Goal: Task Accomplishment & Management: Complete application form

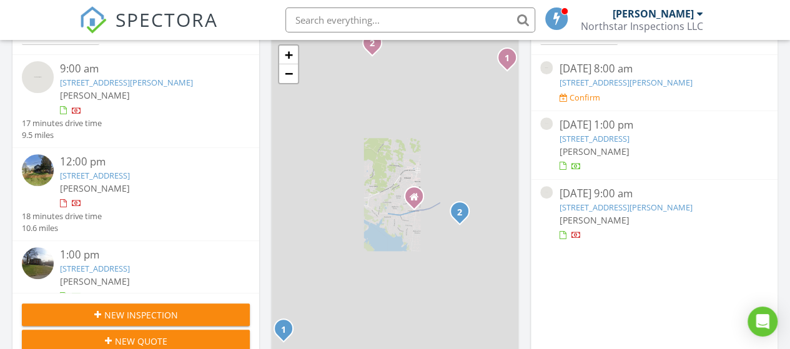
scroll to position [36, 0]
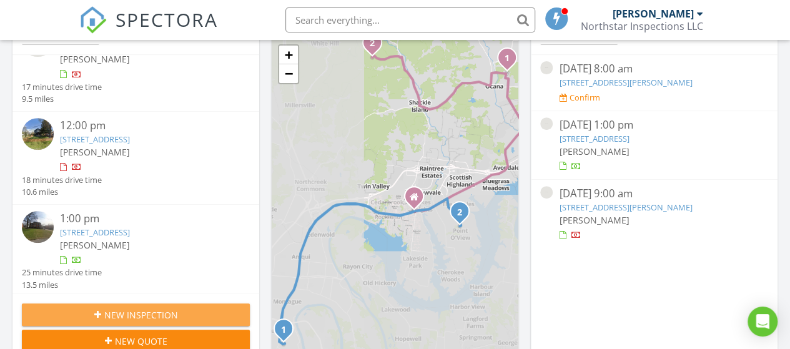
click at [125, 310] on span "New Inspection" at bounding box center [141, 314] width 74 height 13
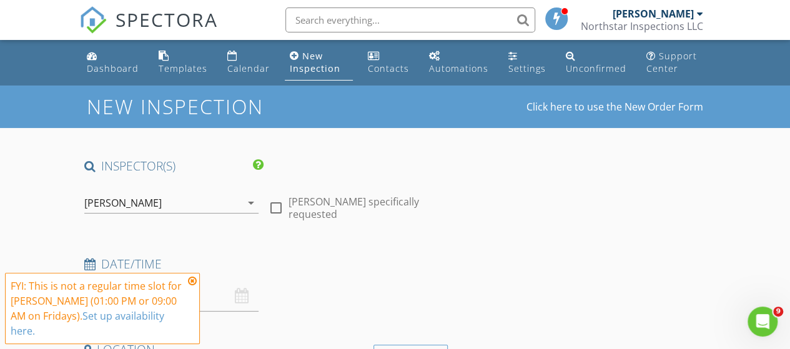
click at [192, 280] on icon at bounding box center [192, 281] width 9 height 10
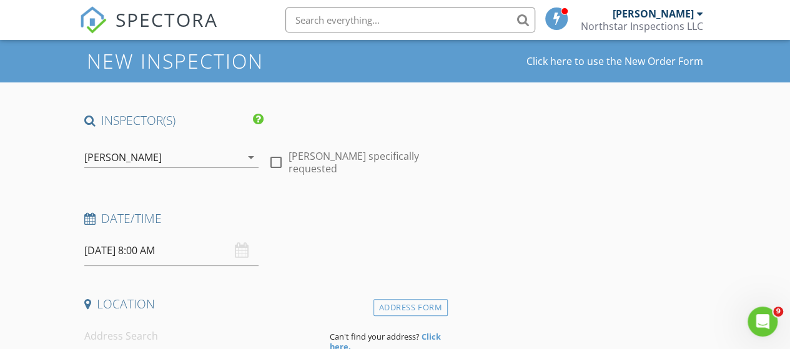
scroll to position [62, 0]
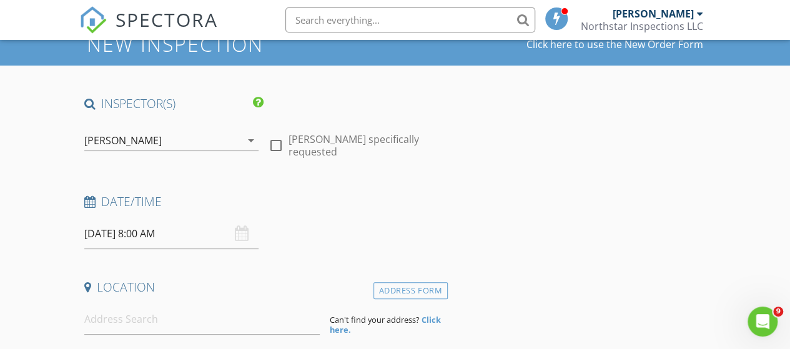
click at [117, 233] on input "08/29/2025 8:00 AM" at bounding box center [171, 234] width 174 height 31
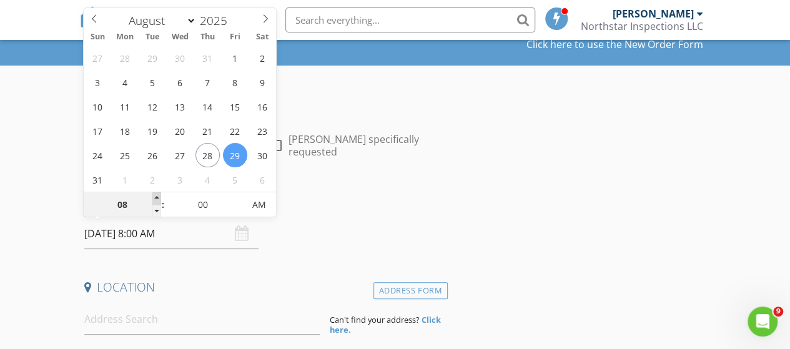
type input "09"
type input "08/29/2025 9:00 AM"
click at [156, 195] on span at bounding box center [156, 198] width 9 height 12
type input "10"
type input "08/29/2025 10:00 AM"
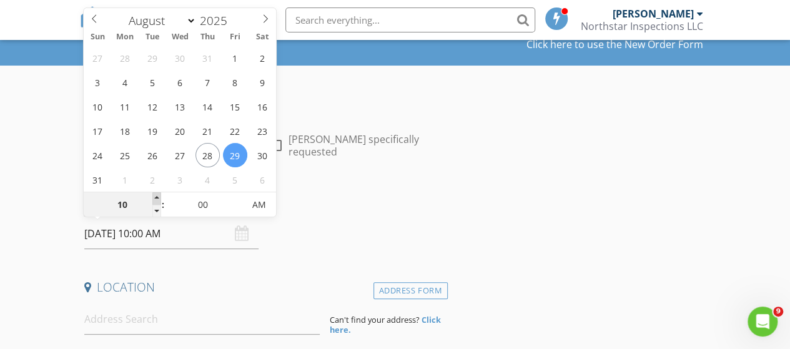
click at [156, 195] on span at bounding box center [156, 198] width 9 height 12
type input "11"
type input "08/29/2025 11:00 AM"
click at [156, 195] on span at bounding box center [156, 198] width 9 height 12
type input "12"
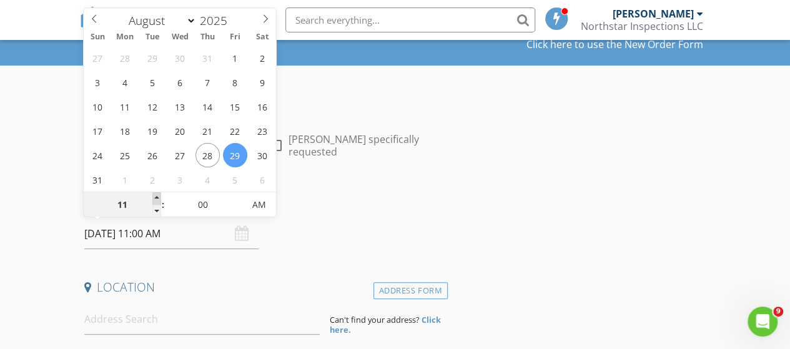
type input "08/29/2025 12:00 PM"
click at [156, 195] on span at bounding box center [156, 198] width 9 height 12
type input "01"
type input "08/29/2025 1:00 PM"
click at [156, 195] on span at bounding box center [156, 198] width 9 height 12
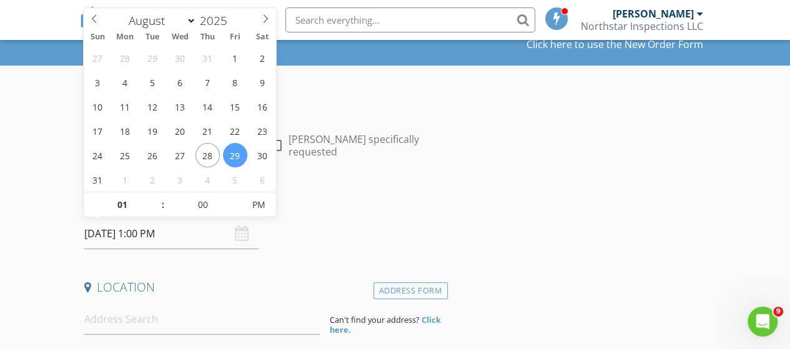
click at [327, 213] on div "Date/Time" at bounding box center [263, 206] width 368 height 25
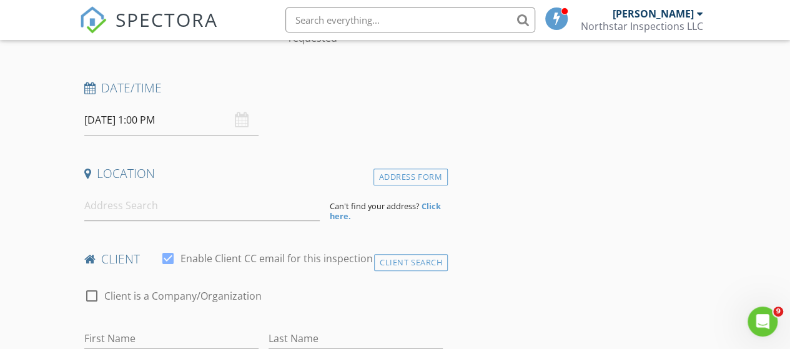
scroll to position [187, 0]
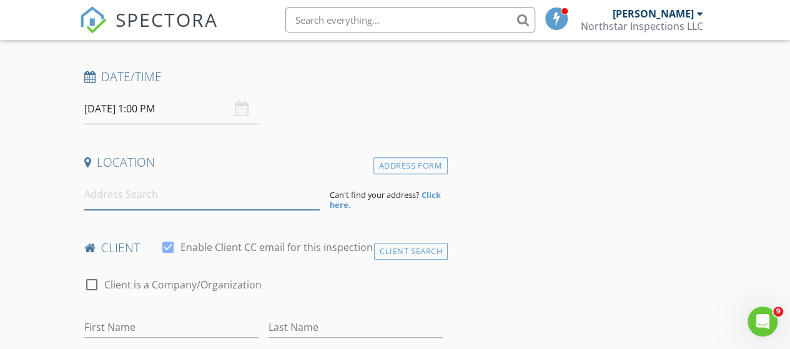
click at [160, 199] on input at bounding box center [202, 194] width 236 height 31
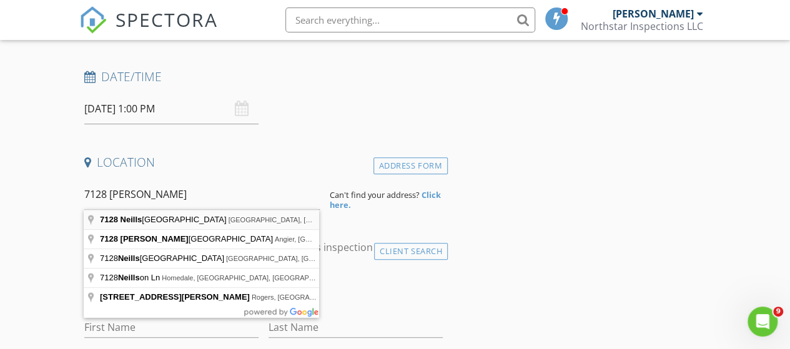
type input "7128 Neills Branch Drive, College Grove, TN, USA"
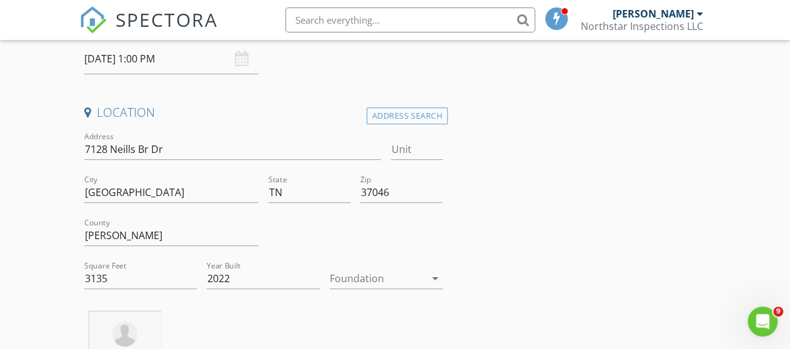
scroll to position [250, 0]
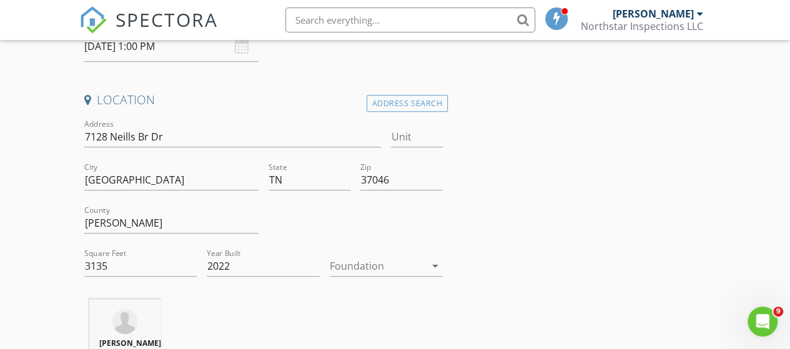
click at [435, 267] on icon "arrow_drop_down" at bounding box center [435, 266] width 15 height 15
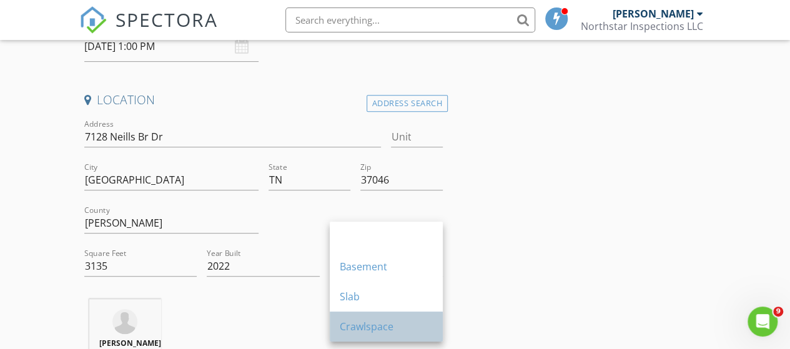
click at [382, 324] on div "Crawlspace" at bounding box center [386, 326] width 93 height 15
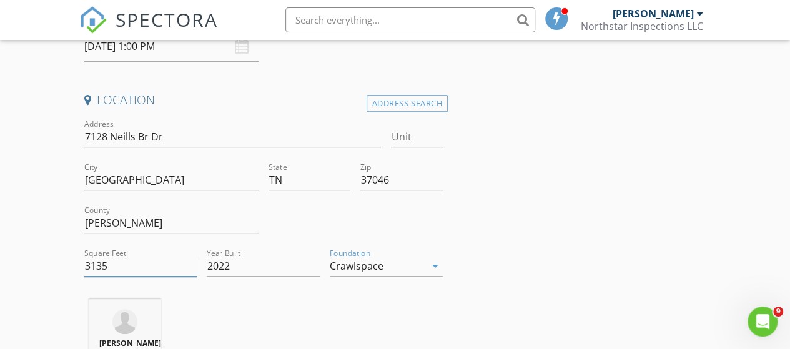
click at [110, 265] on input "3135" at bounding box center [140, 266] width 113 height 21
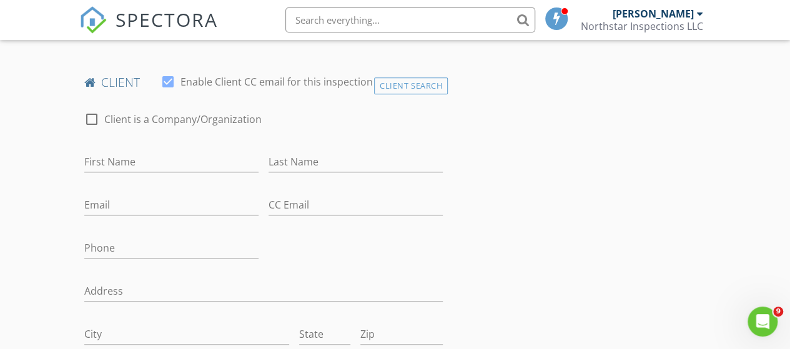
scroll to position [624, 0]
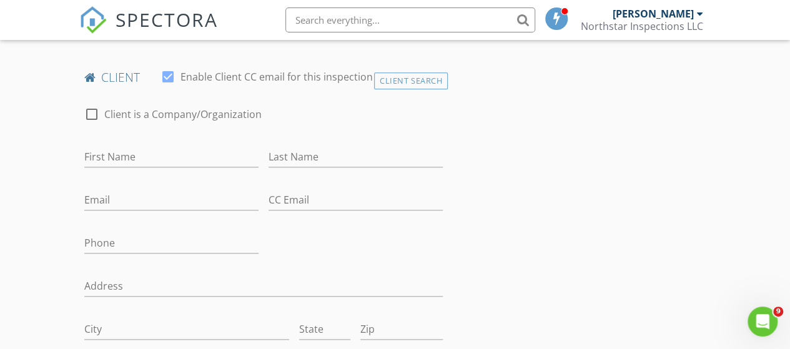
type input "3174"
click at [121, 165] on input "First Name" at bounding box center [171, 157] width 174 height 21
type input "Aaron"
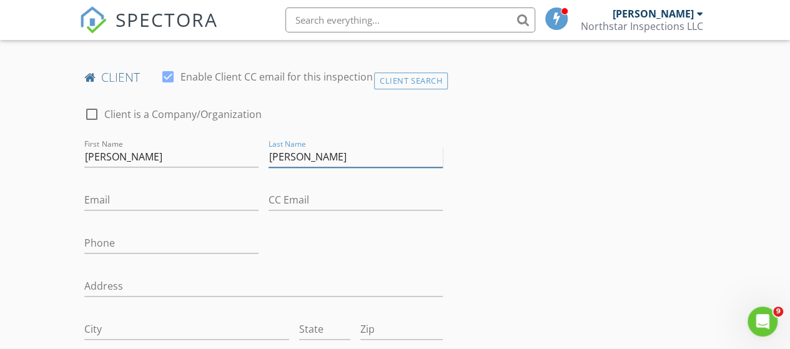
type input "Gwin"
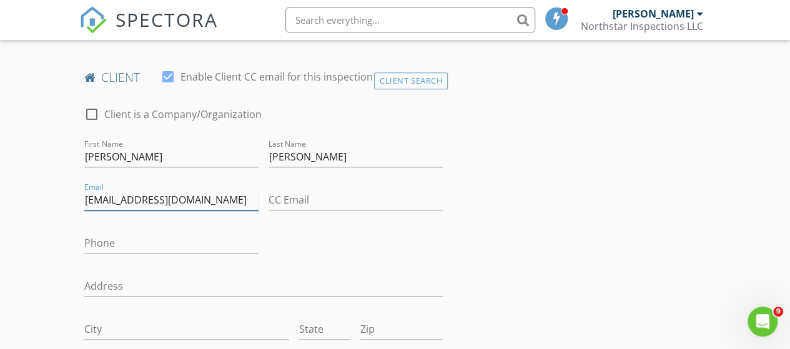
type input "agwin@live.com"
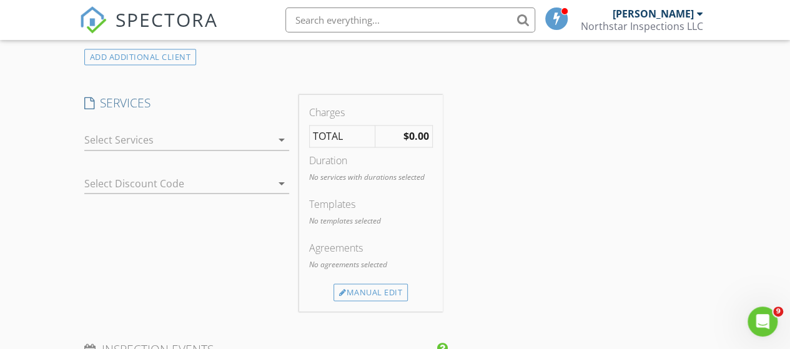
scroll to position [1062, 0]
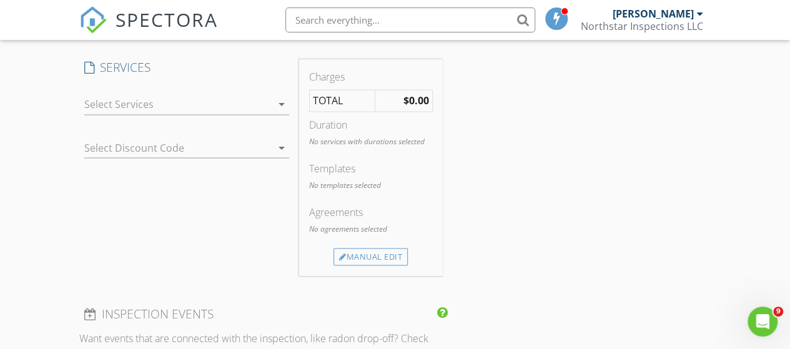
type input "760-285-7883"
click at [279, 112] on icon "arrow_drop_down" at bounding box center [281, 104] width 15 height 15
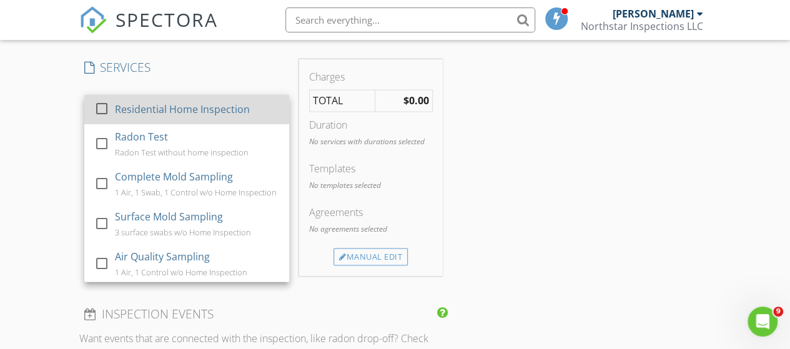
click at [102, 116] on div at bounding box center [101, 108] width 21 height 21
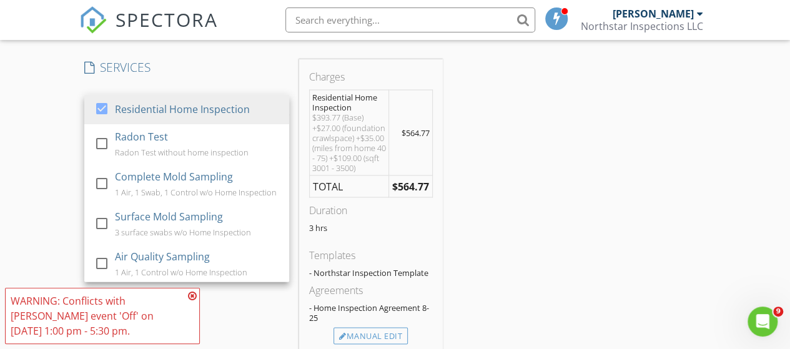
click at [195, 294] on icon at bounding box center [192, 296] width 9 height 10
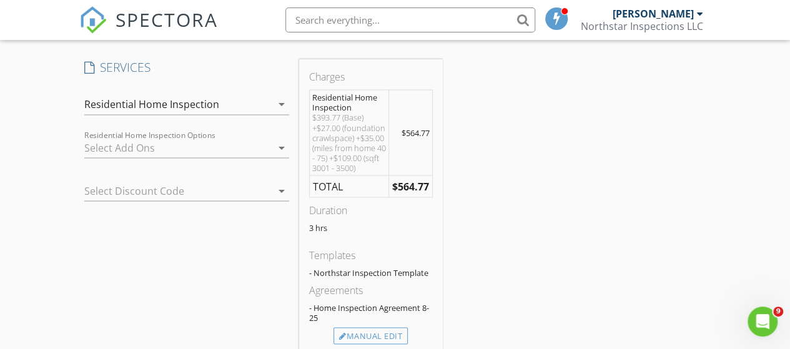
click at [280, 154] on icon "arrow_drop_down" at bounding box center [281, 147] width 15 height 15
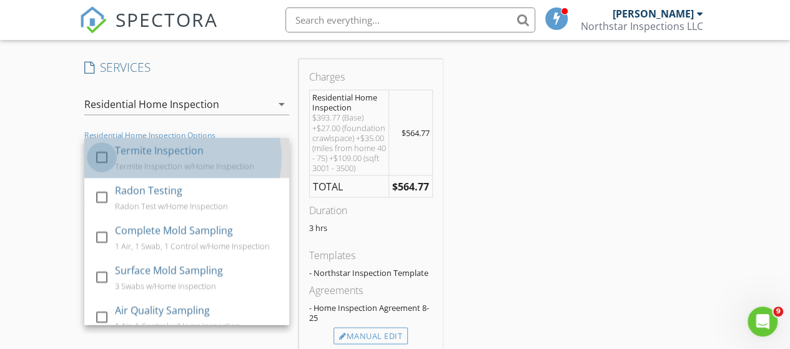
click at [99, 163] on div at bounding box center [101, 156] width 21 height 21
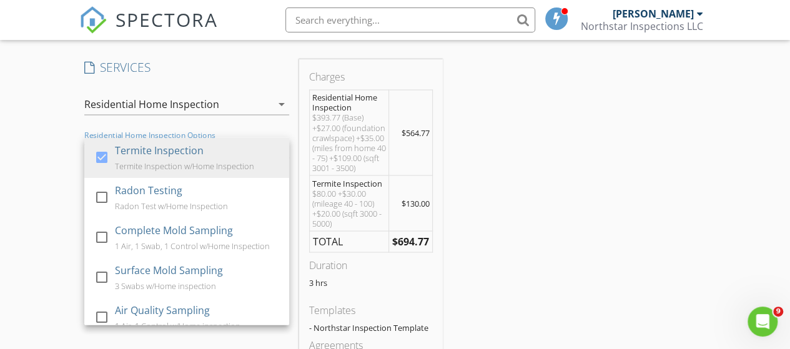
click at [525, 160] on div "INSPECTOR(S) check_box Jeremy B. Martin PRIMARY check_box_outline_blank Joshua …" at bounding box center [395, 338] width 632 height 2485
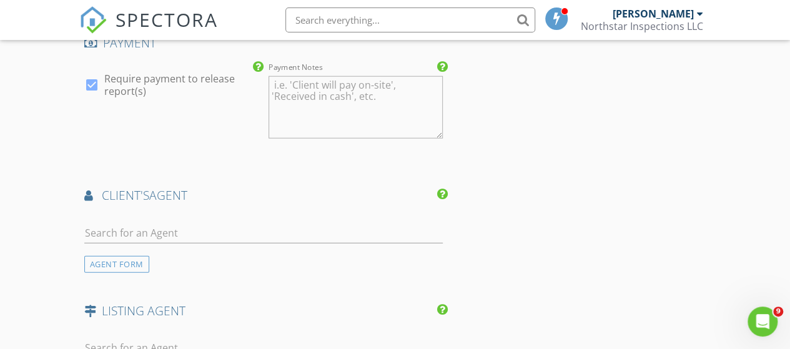
scroll to position [1624, 0]
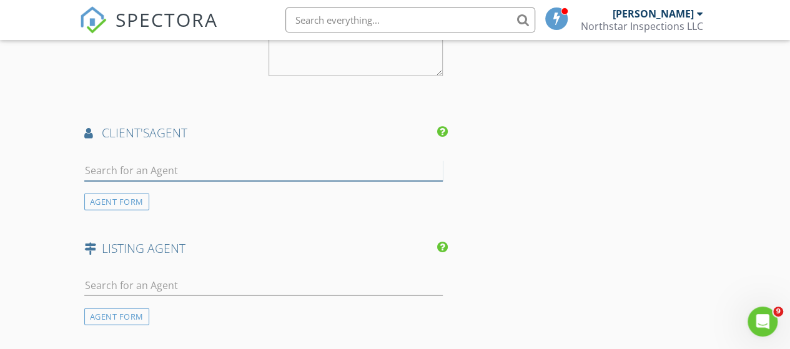
click at [180, 180] on input "text" at bounding box center [263, 170] width 358 height 21
type input "Nik"
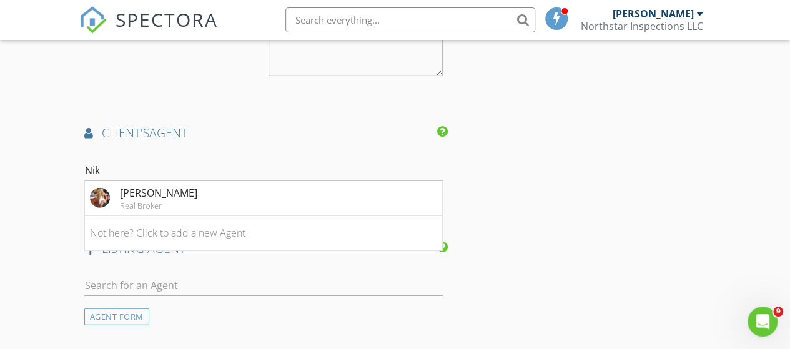
click at [172, 208] on div "Real Broker" at bounding box center [158, 205] width 77 height 10
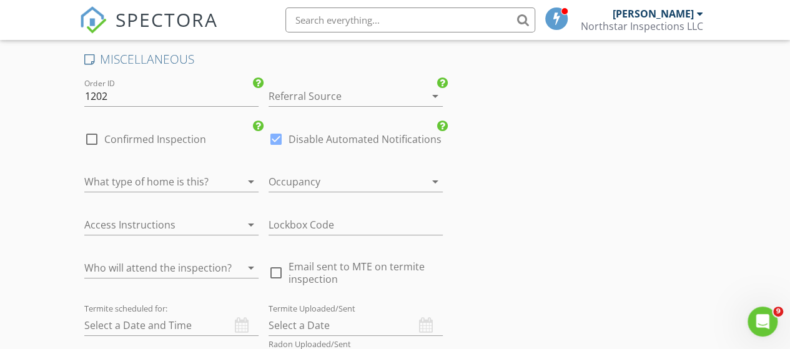
scroll to position [2311, 0]
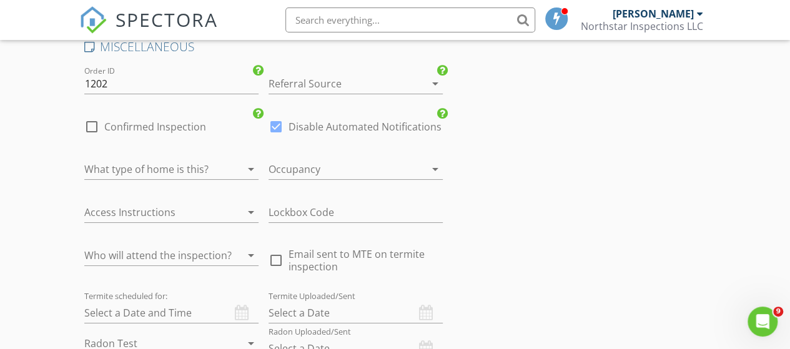
click at [251, 172] on icon "arrow_drop_down" at bounding box center [251, 169] width 15 height 15
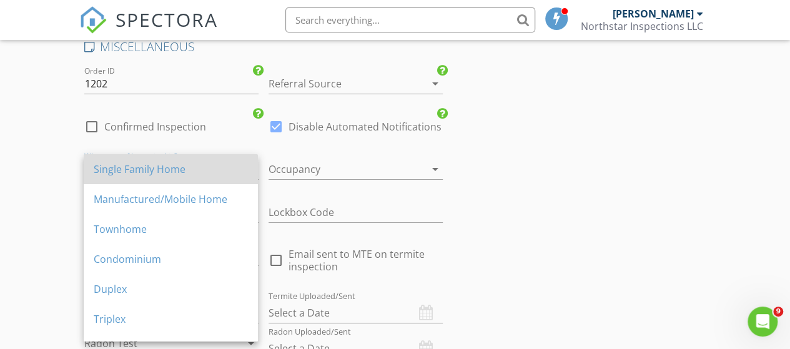
click at [187, 174] on div "Single Family Home" at bounding box center [171, 169] width 154 height 15
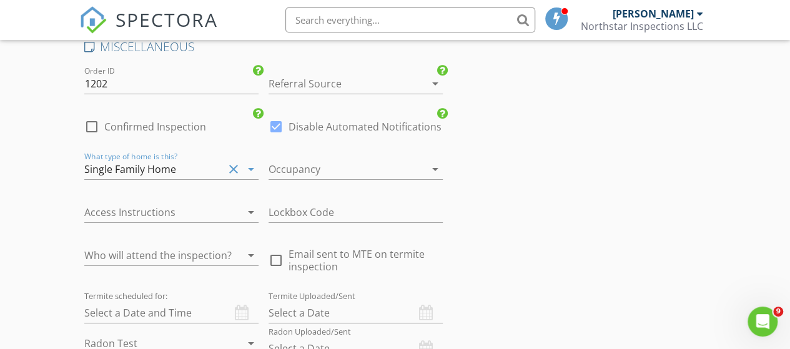
click at [428, 171] on icon "arrow_drop_down" at bounding box center [435, 169] width 15 height 15
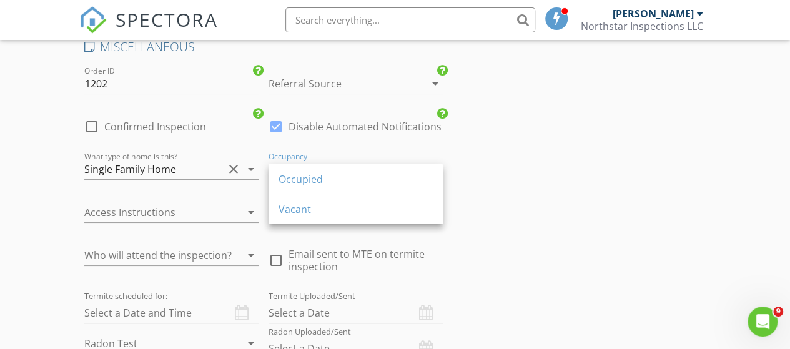
click at [362, 179] on div "Occupied" at bounding box center [356, 179] width 154 height 15
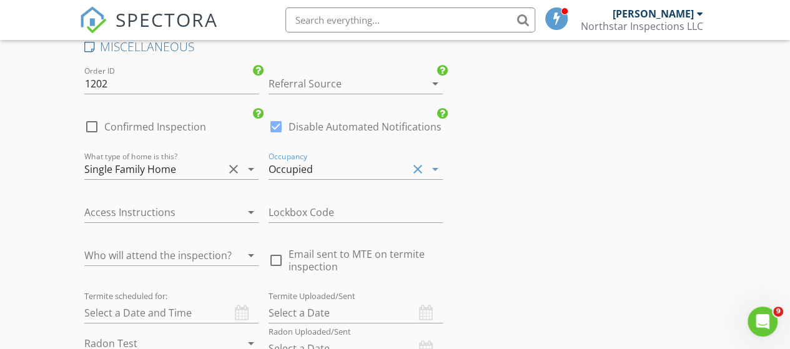
click at [247, 218] on icon "arrow_drop_down" at bounding box center [251, 212] width 15 height 15
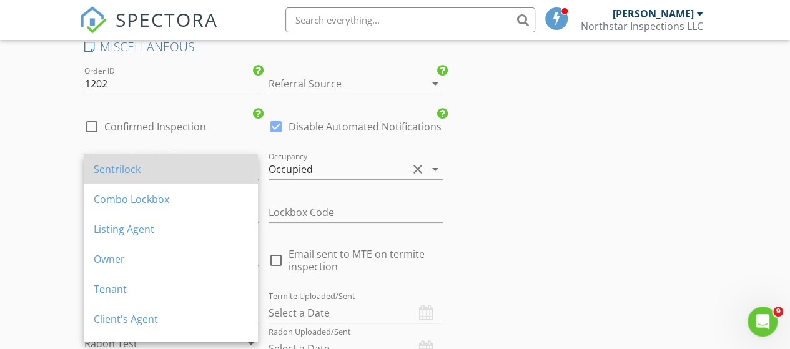
click at [160, 165] on div "Sentrilock" at bounding box center [171, 169] width 154 height 15
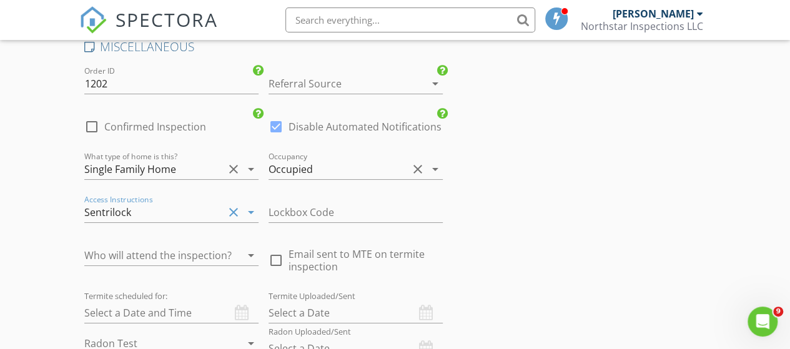
click at [247, 258] on icon "arrow_drop_down" at bounding box center [251, 255] width 15 height 15
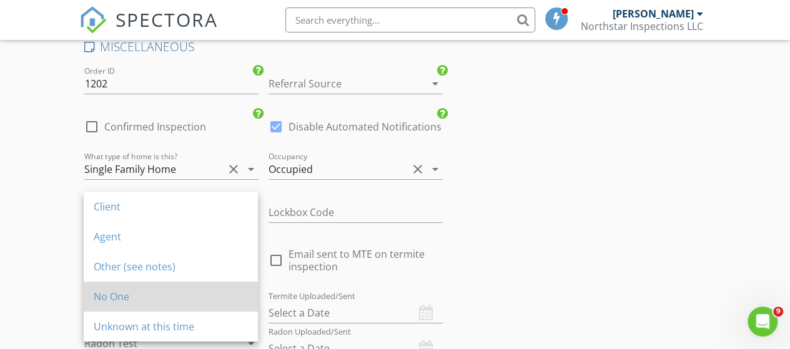
click at [170, 296] on div "No One" at bounding box center [171, 296] width 154 height 15
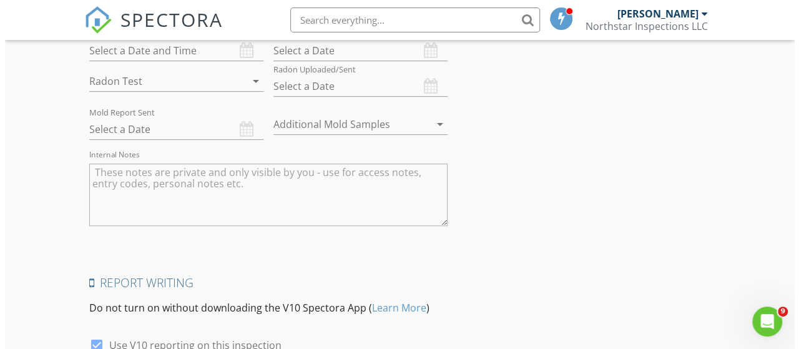
scroll to position [2698, 0]
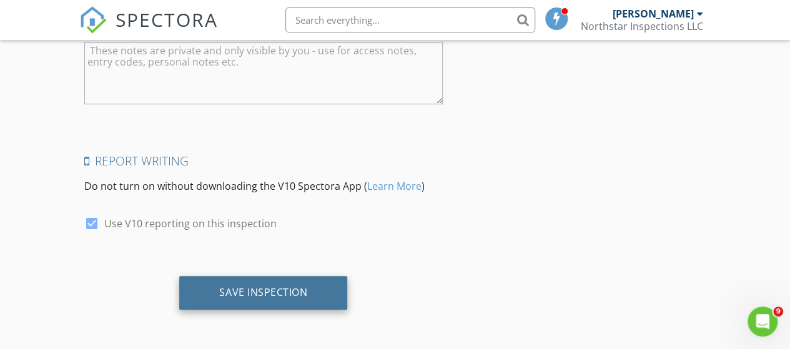
click at [282, 294] on div "Save Inspection" at bounding box center [263, 292] width 88 height 12
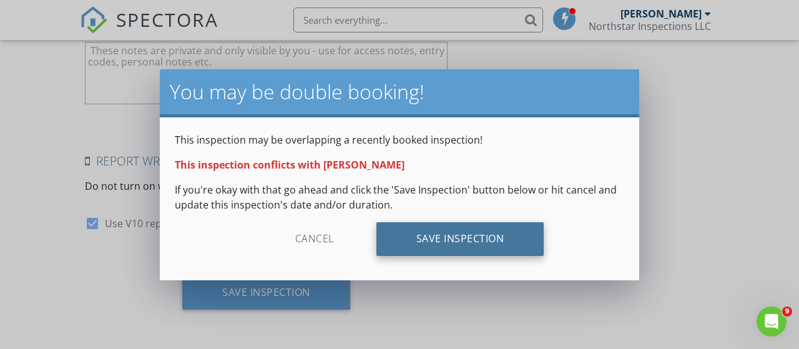
click at [460, 240] on div "Save Inspection" at bounding box center [461, 239] width 168 height 34
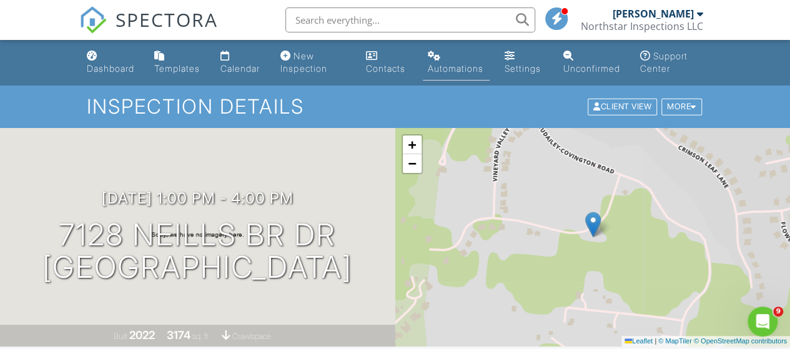
click at [447, 67] on div "Automations" at bounding box center [456, 68] width 56 height 11
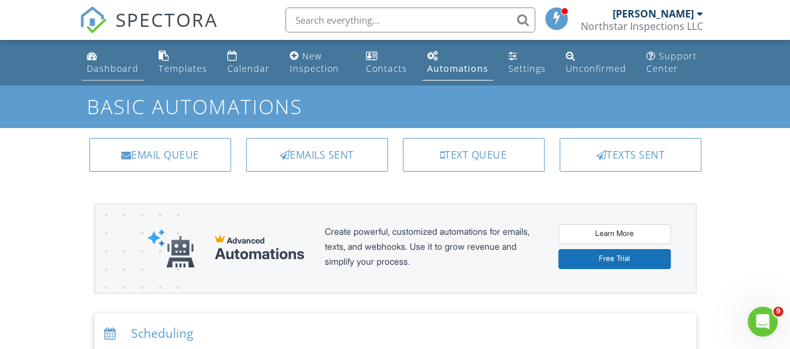
click at [106, 70] on div "Dashboard" at bounding box center [113, 68] width 52 height 12
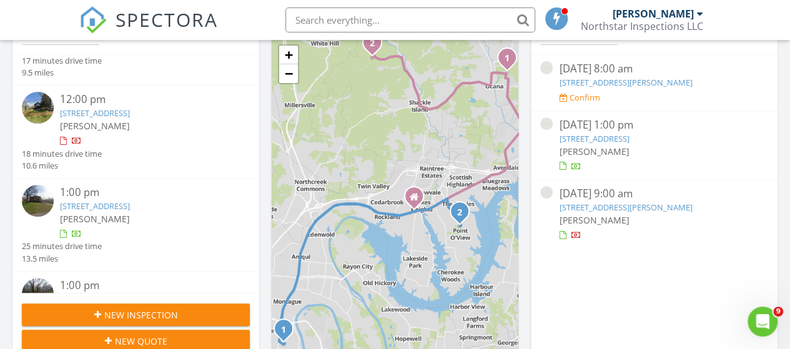
scroll to position [125, 0]
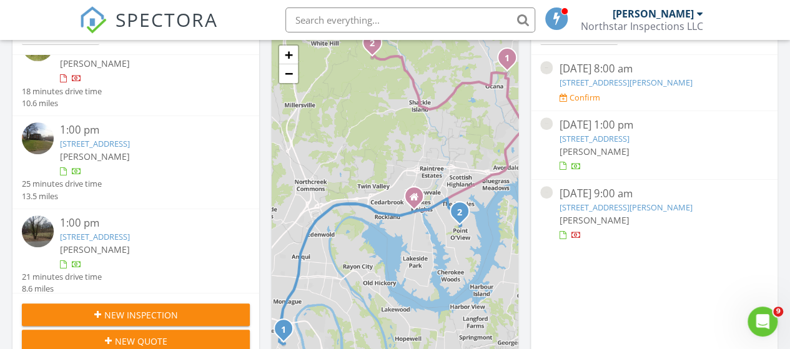
click at [120, 143] on link "[STREET_ADDRESS]" at bounding box center [95, 143] width 70 height 11
